Goal: Information Seeking & Learning: Learn about a topic

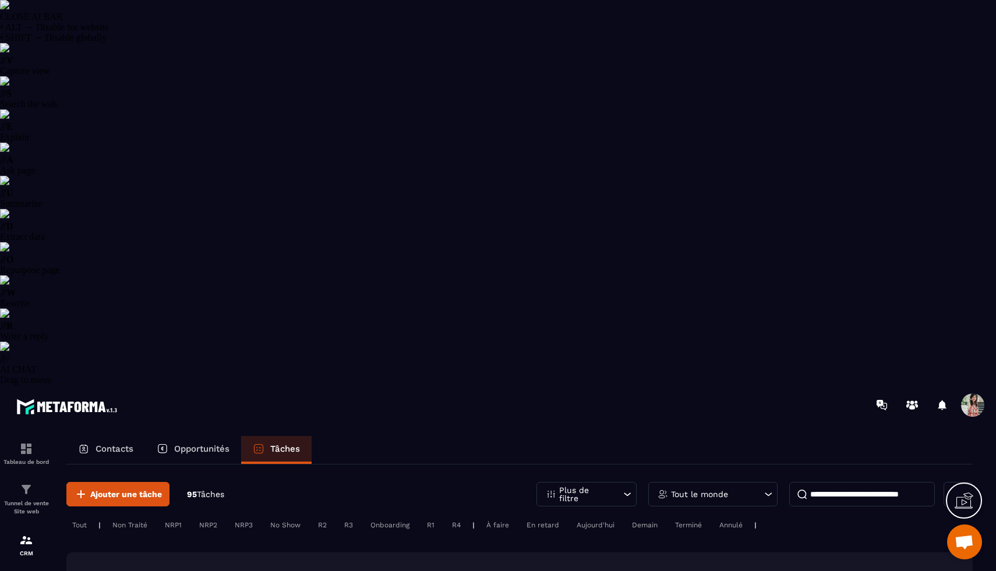
select select "******"
click at [687, 490] on p "Tout le monde" at bounding box center [699, 494] width 57 height 8
click at [679, 570] on li "[PERSON_NAME]" at bounding box center [713, 581] width 129 height 22
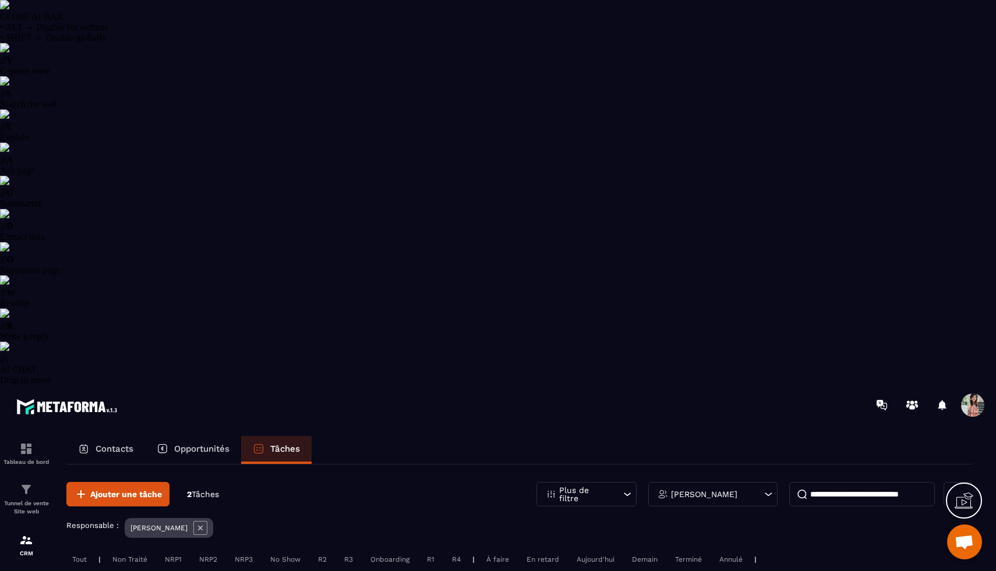
scroll to position [0, 0]
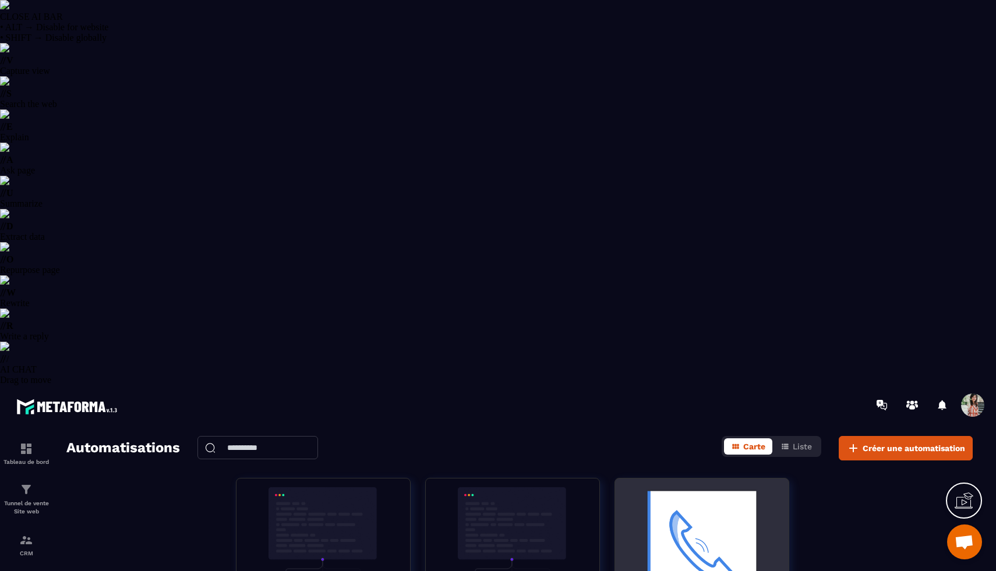
click at [657, 487] on img at bounding box center [702, 545] width 156 height 116
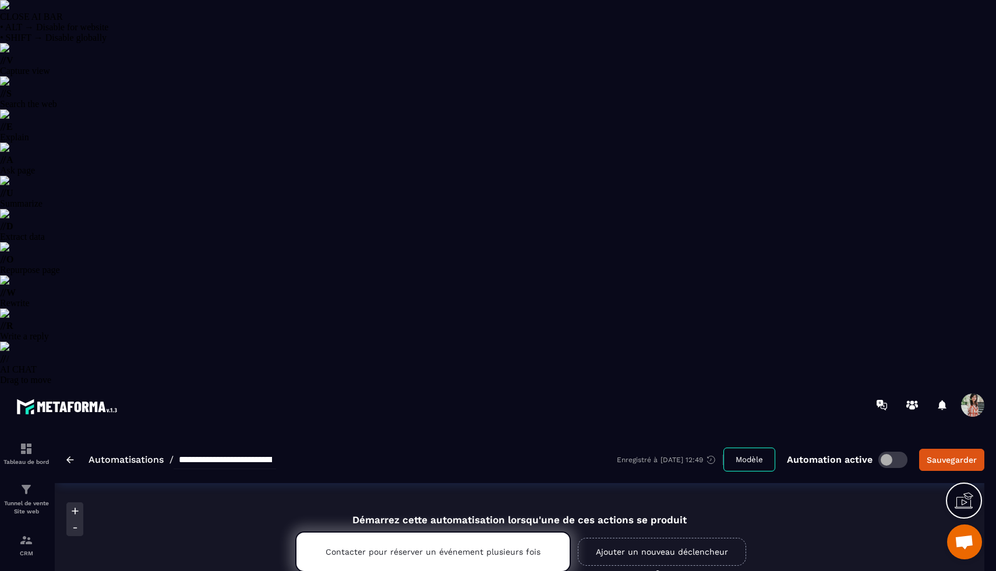
click at [70, 457] on img at bounding box center [70, 460] width 8 height 7
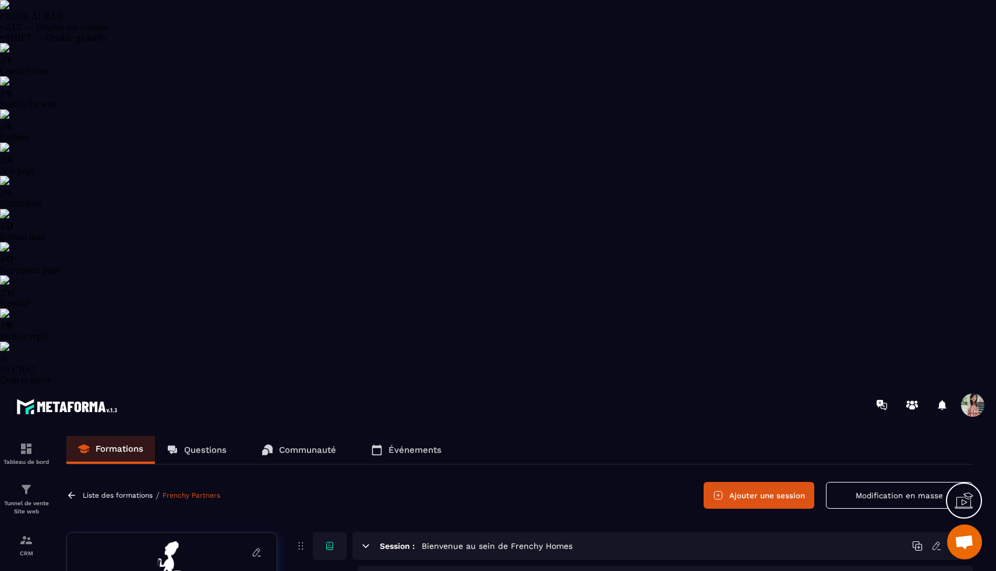
click at [68, 490] on icon at bounding box center [71, 495] width 10 height 10
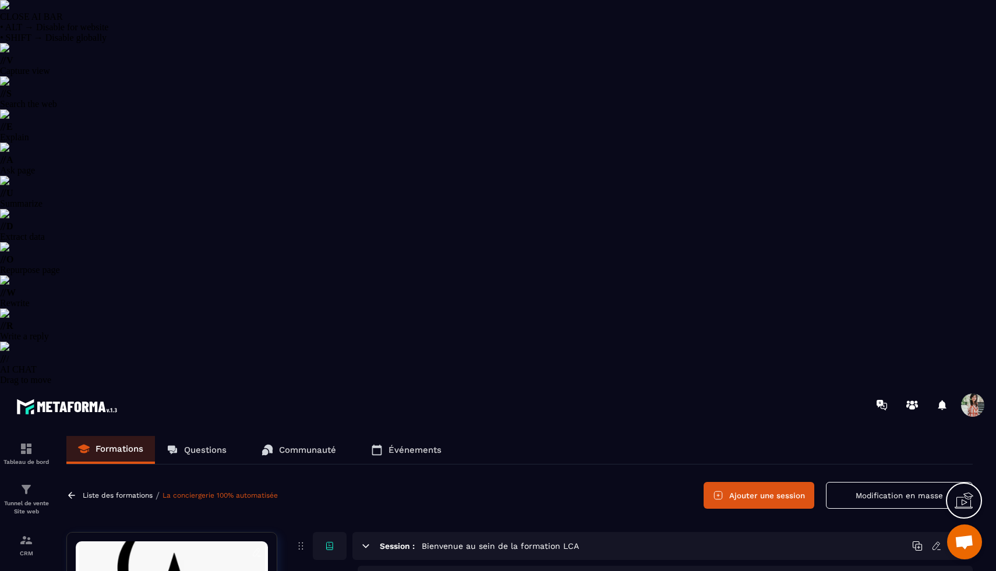
click at [75, 490] on icon at bounding box center [71, 495] width 10 height 10
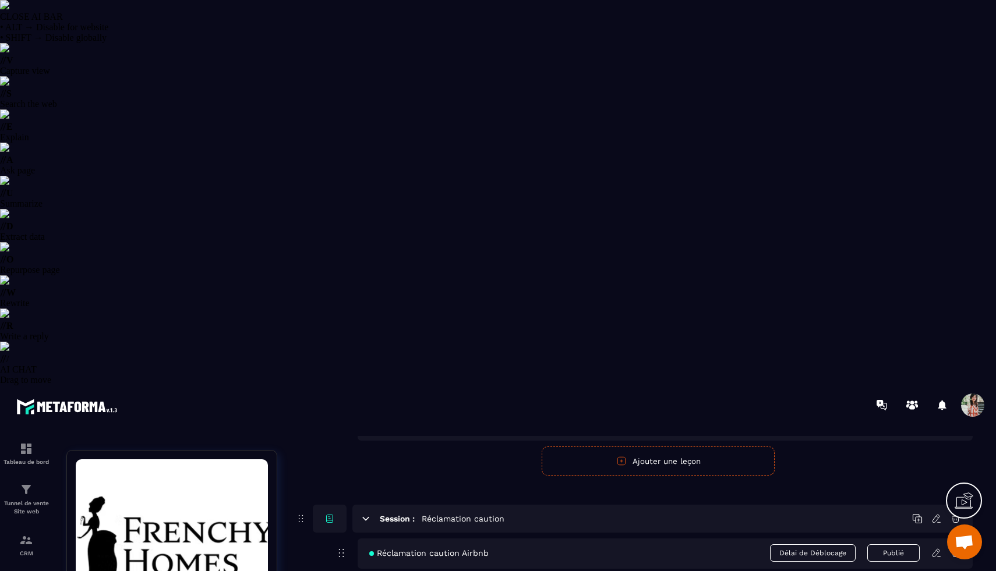
scroll to position [2970, 0]
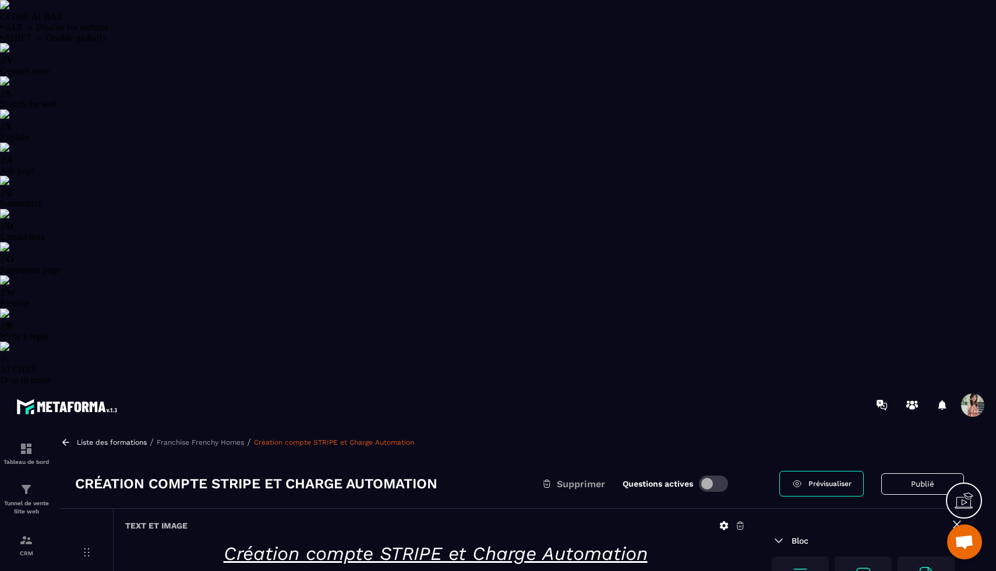
scroll to position [8, 0]
